Goal: Entertainment & Leisure: Consume media (video, audio)

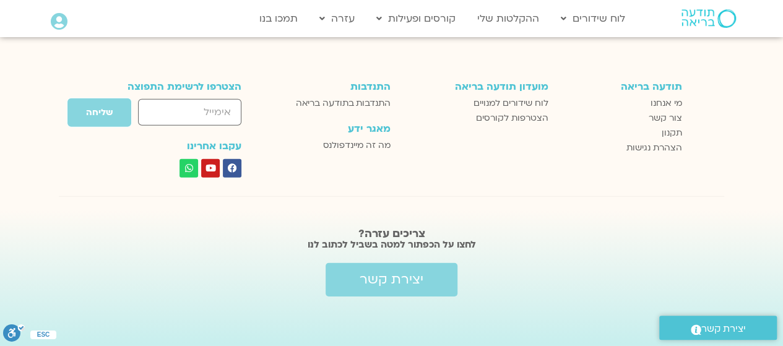
scroll to position [1786, 0]
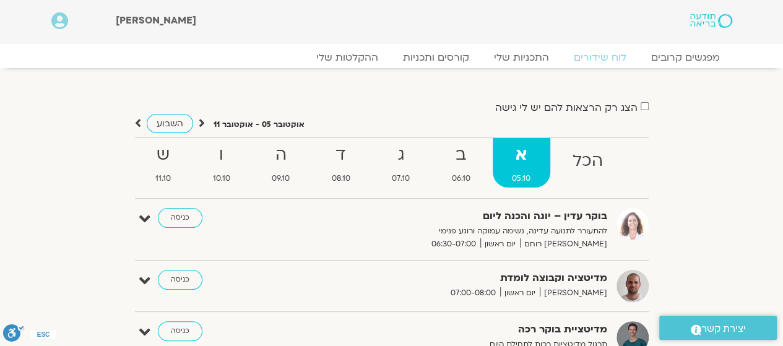
click at [348, 65] on link "ההקלטות שלי" at bounding box center [347, 57] width 104 height 15
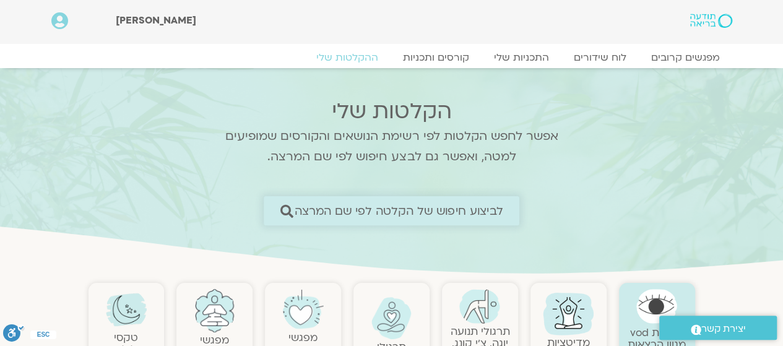
click at [417, 216] on span "לביצוע חיפוש של הקלטה לפי שם המרצה" at bounding box center [399, 210] width 209 height 13
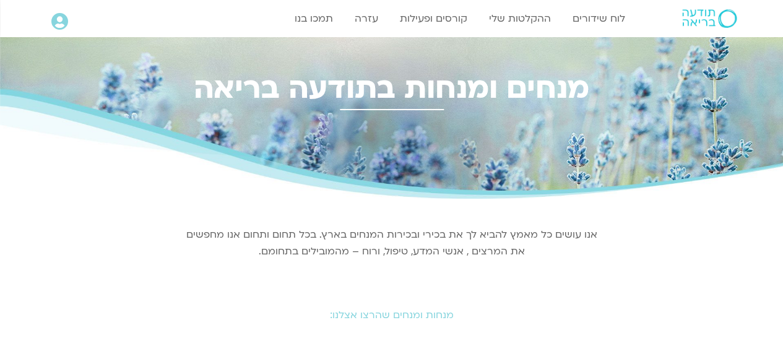
scroll to position [196, 0]
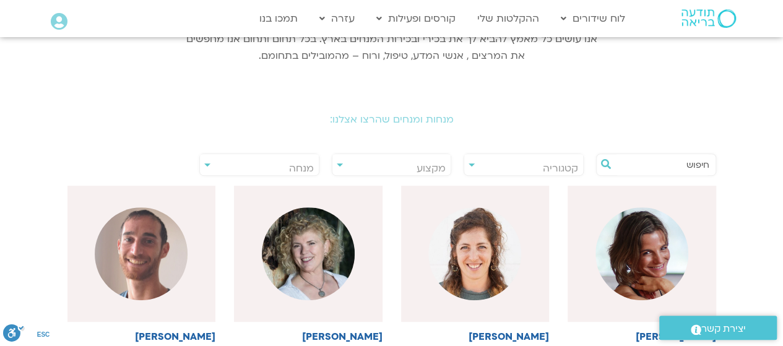
click at [655, 162] on input "text" at bounding box center [663, 164] width 94 height 21
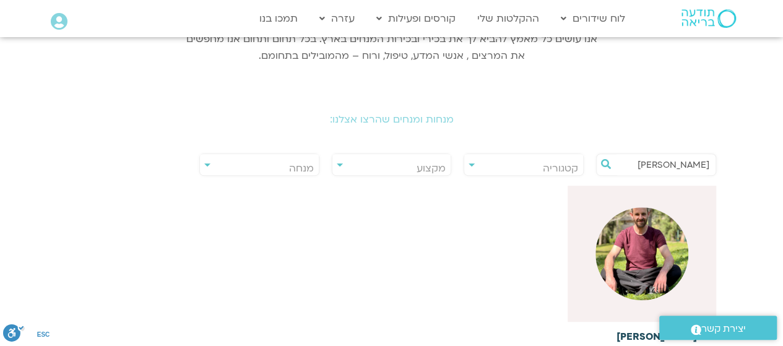
type input "ישראל"
click at [635, 266] on img at bounding box center [642, 253] width 93 height 93
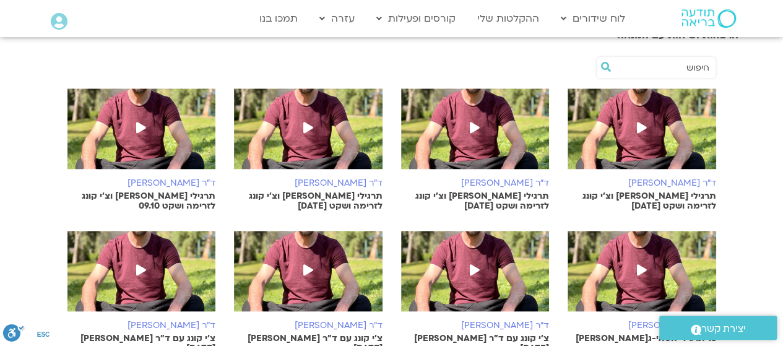
click at [625, 116] on img at bounding box center [642, 135] width 149 height 93
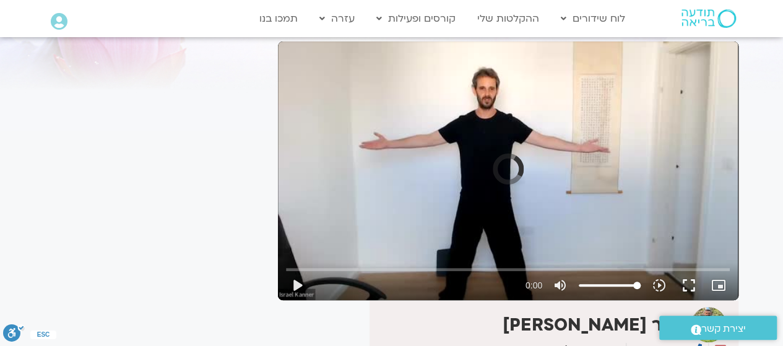
scroll to position [82, 0]
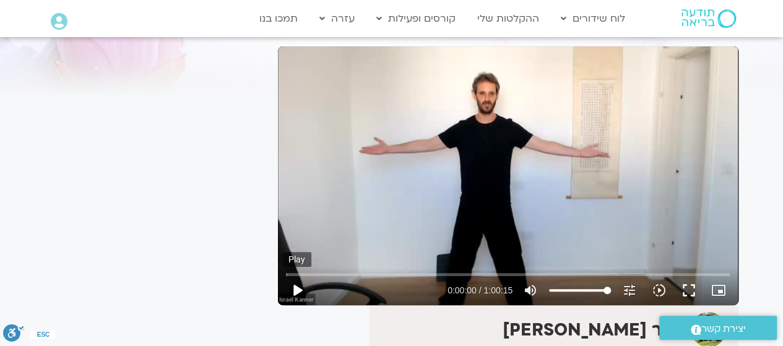
click at [296, 289] on button "play_arrow" at bounding box center [297, 291] width 30 height 30
click at [325, 273] on input "Seek" at bounding box center [508, 274] width 444 height 7
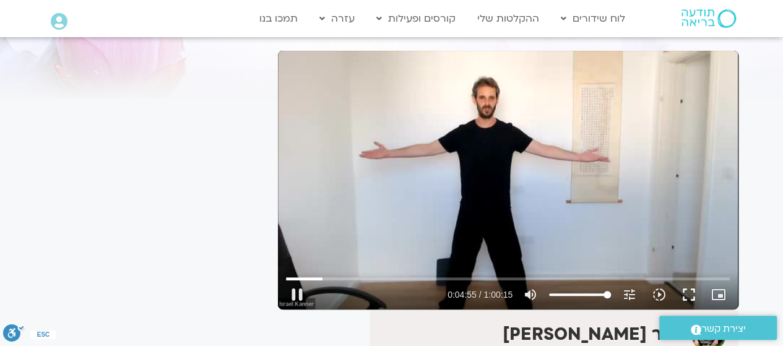
scroll to position [77, 0]
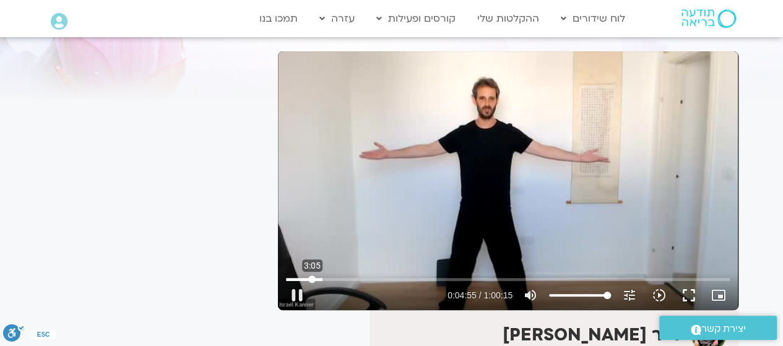
click at [312, 277] on input "Seek" at bounding box center [508, 279] width 444 height 7
click at [330, 278] on input "Seek" at bounding box center [508, 279] width 444 height 7
type input "337.868932"
